Goal: Information Seeking & Learning: Stay updated

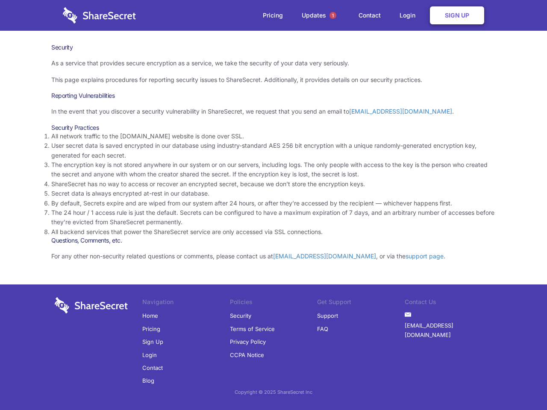
click at [273, 205] on li "By default, Secrets expire and are wiped from our system after 24 hours, or aft…" at bounding box center [273, 203] width 444 height 9
click at [333, 15] on span "1" at bounding box center [332, 15] width 7 height 7
